Goal: Find specific page/section

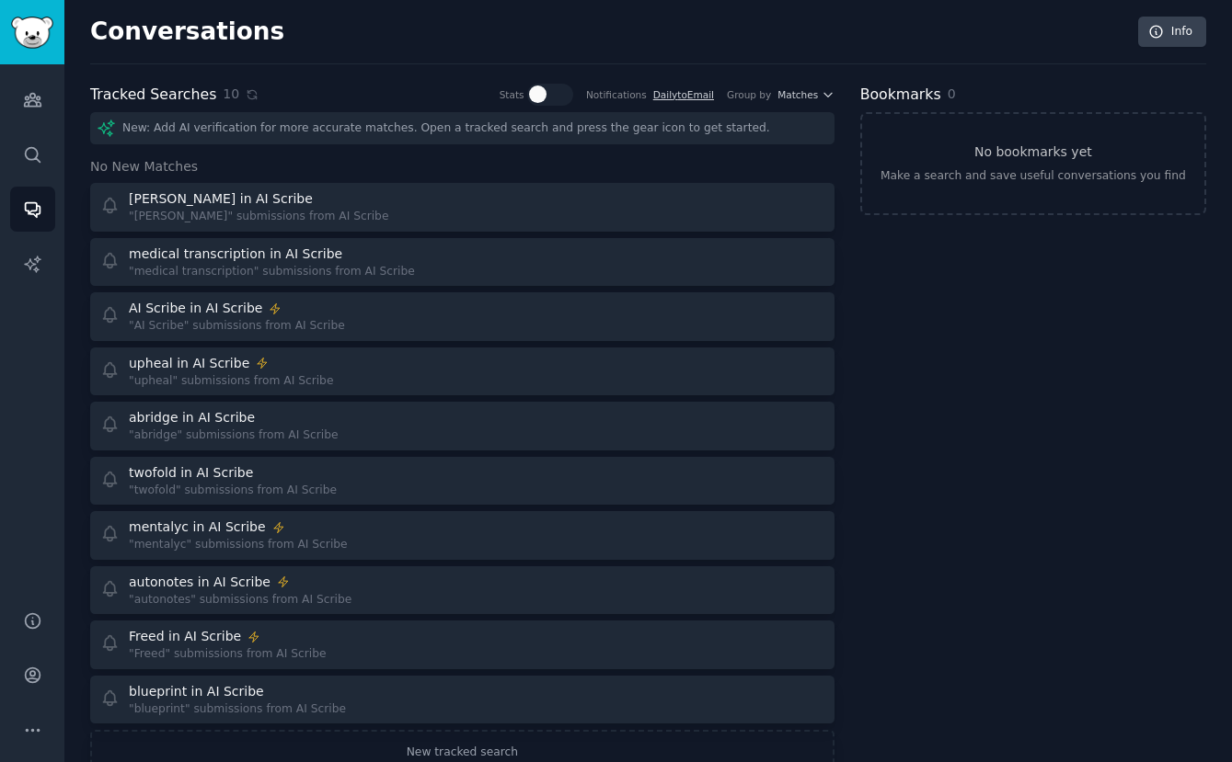
click at [250, 101] on div "Tracked Searches 10 Show stats on frequency & accuracy of each tracked keyword.…" at bounding box center [462, 95] width 744 height 23
click at [246, 99] on icon at bounding box center [252, 94] width 13 height 13
click at [241, 103] on div "10" at bounding box center [241, 94] width 36 height 19
click at [253, 93] on div "Tracked Searches 10 Stats Notifications Daily to Email Group by Matches" at bounding box center [462, 95] width 744 height 23
click at [246, 93] on icon at bounding box center [252, 94] width 13 height 13
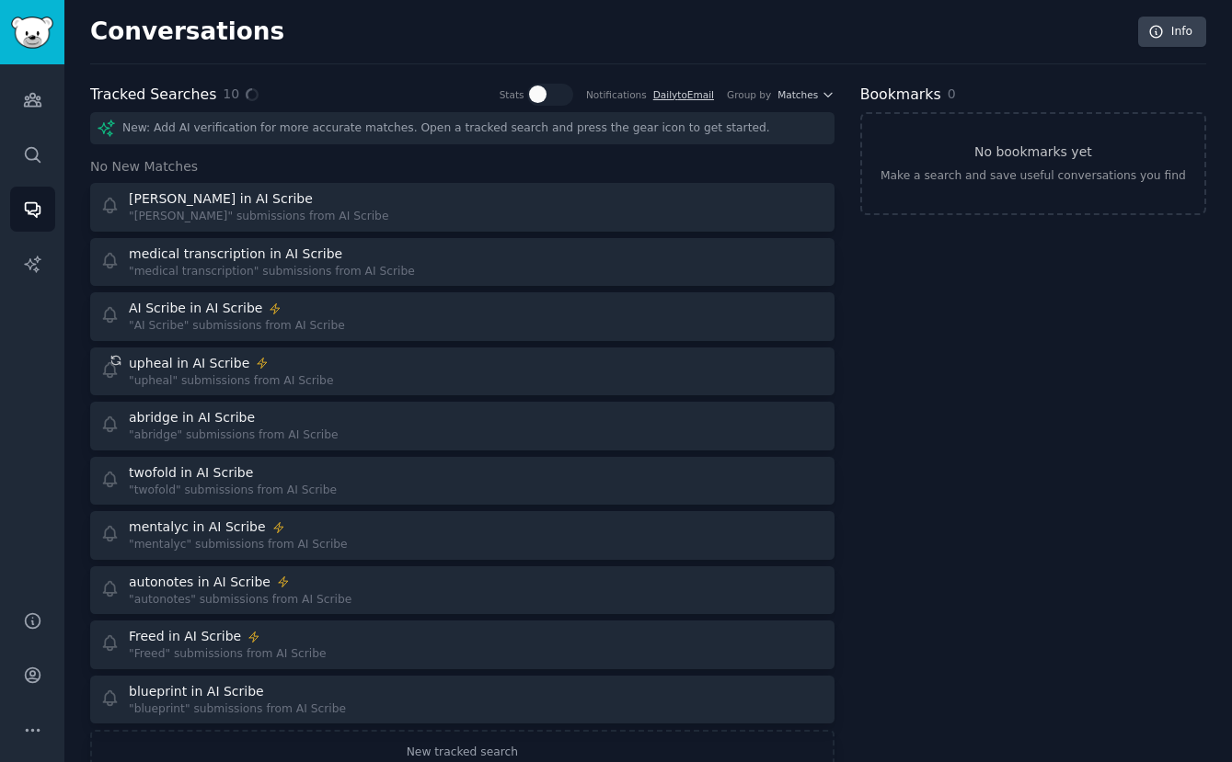
click at [231, 100] on div "10" at bounding box center [241, 94] width 36 height 19
click at [235, 100] on div "10" at bounding box center [241, 94] width 36 height 19
